Goal: Information Seeking & Learning: Learn about a topic

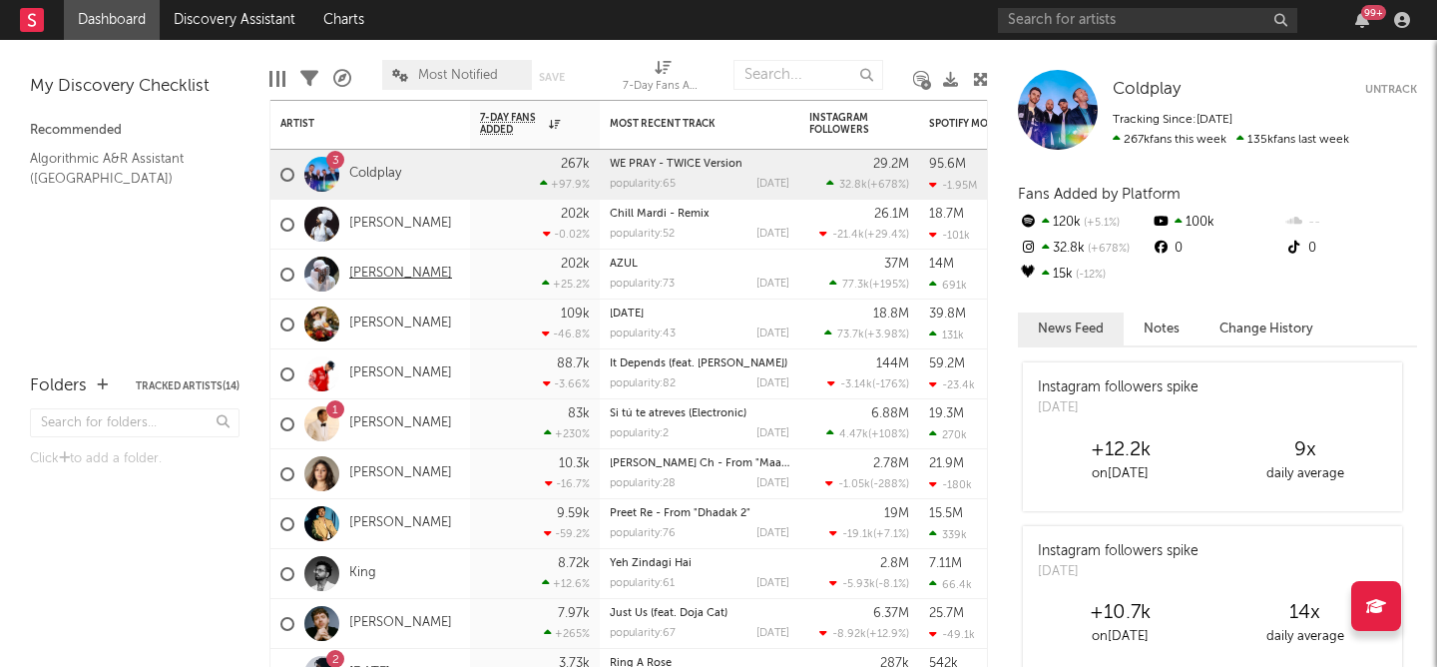
click at [400, 276] on link "[PERSON_NAME]" at bounding box center [400, 274] width 103 height 17
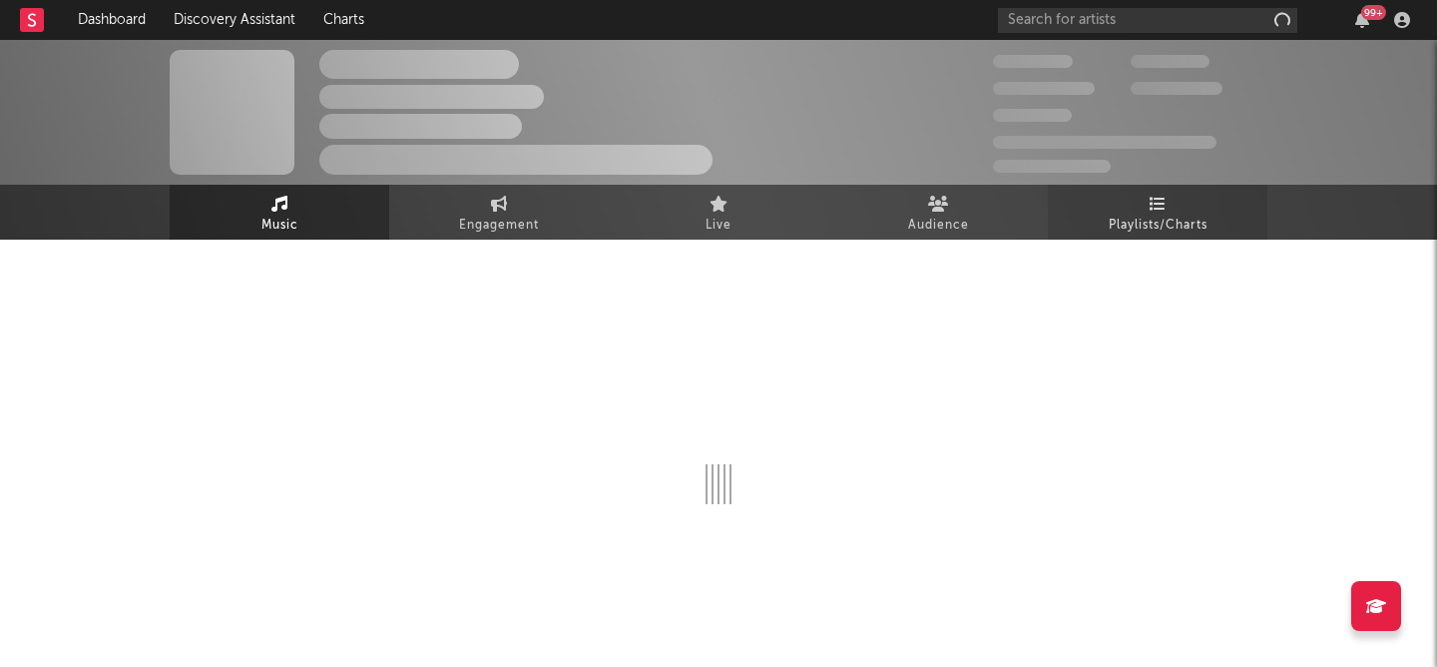
click at [1138, 188] on link "Playlists/Charts" at bounding box center [1158, 212] width 220 height 55
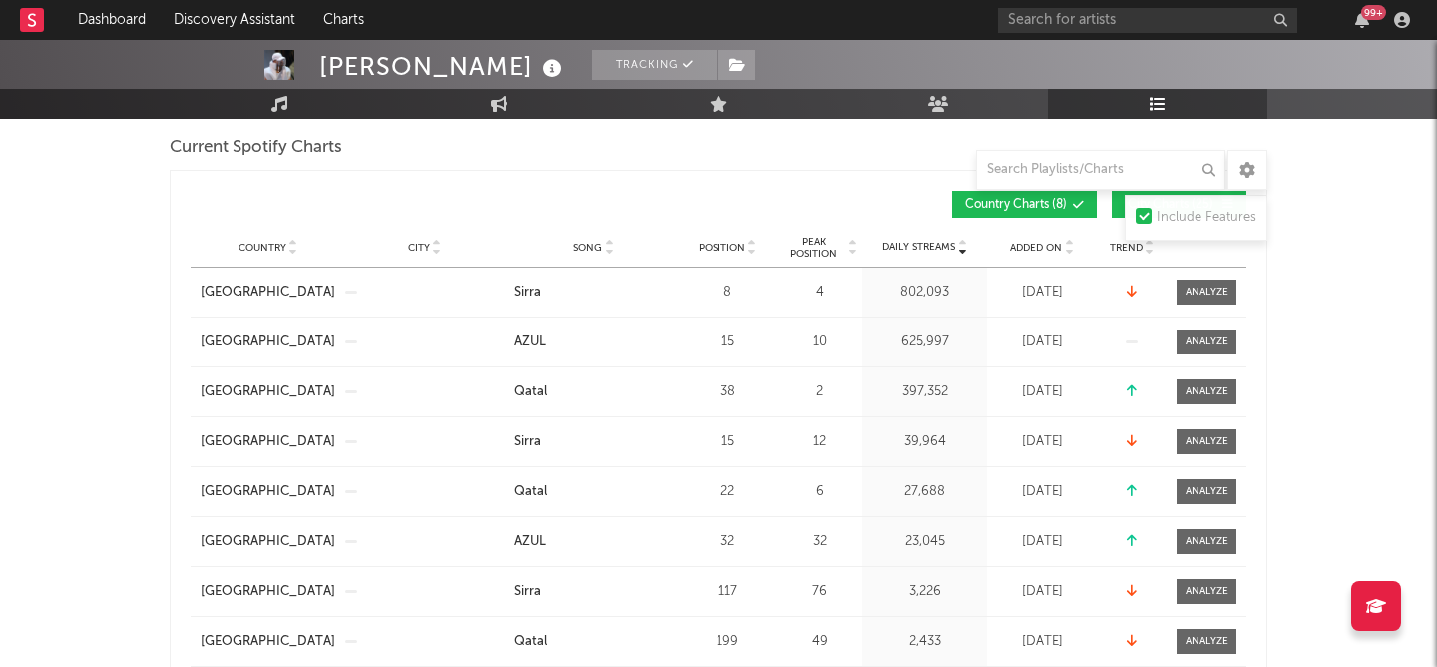
scroll to position [398, 0]
